Goal: Navigation & Orientation: Find specific page/section

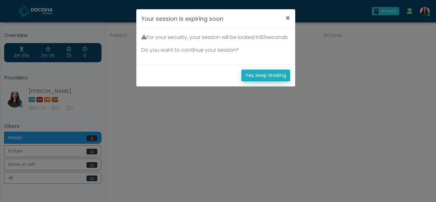
click at [276, 81] on button "Yes, Keep Working" at bounding box center [265, 76] width 49 height 12
